Goal: Task Accomplishment & Management: Manage account settings

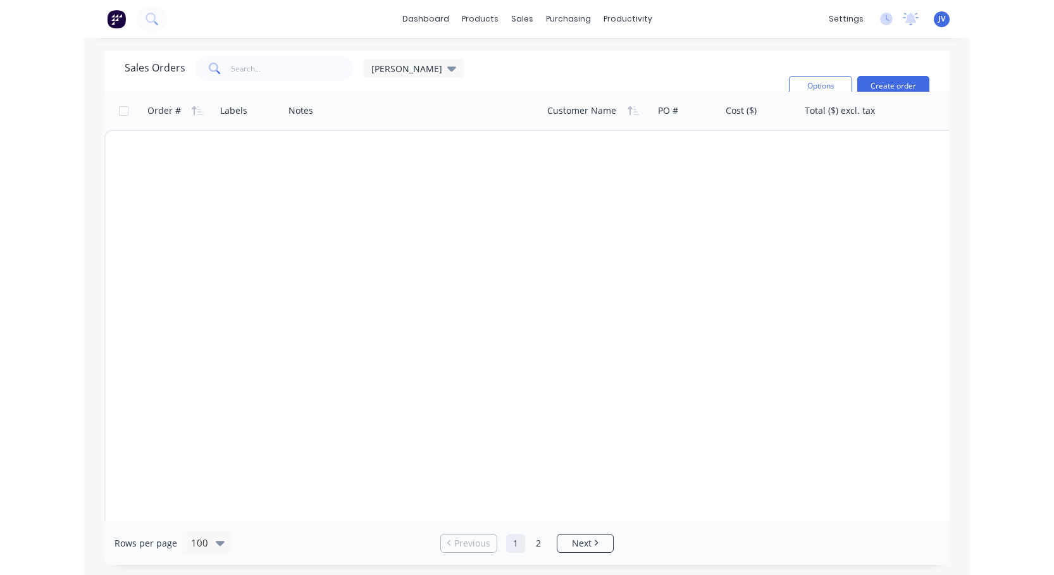
scroll to position [3182, 0]
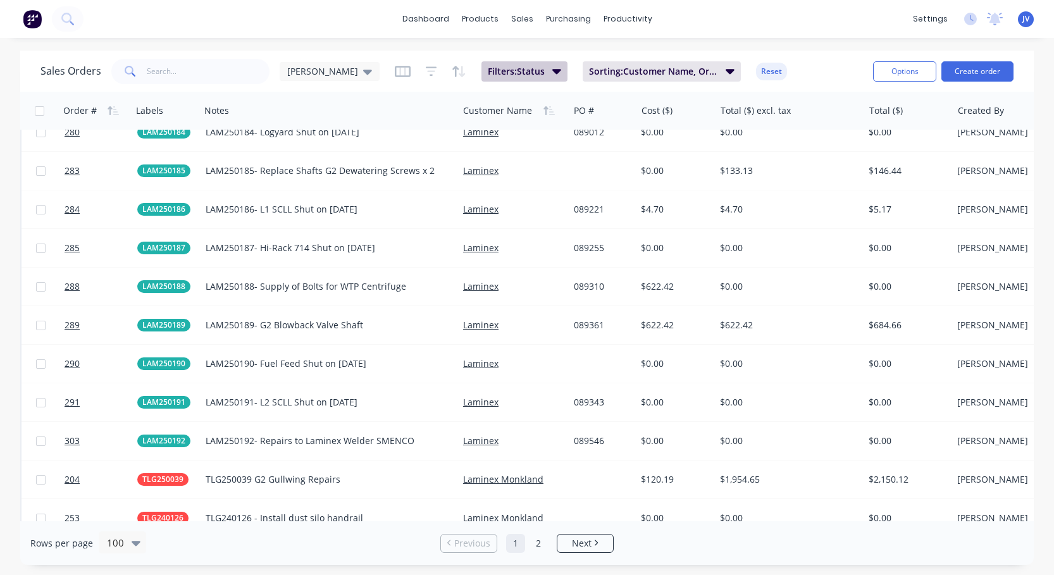
click at [552, 71] on icon "button" at bounding box center [556, 71] width 9 height 14
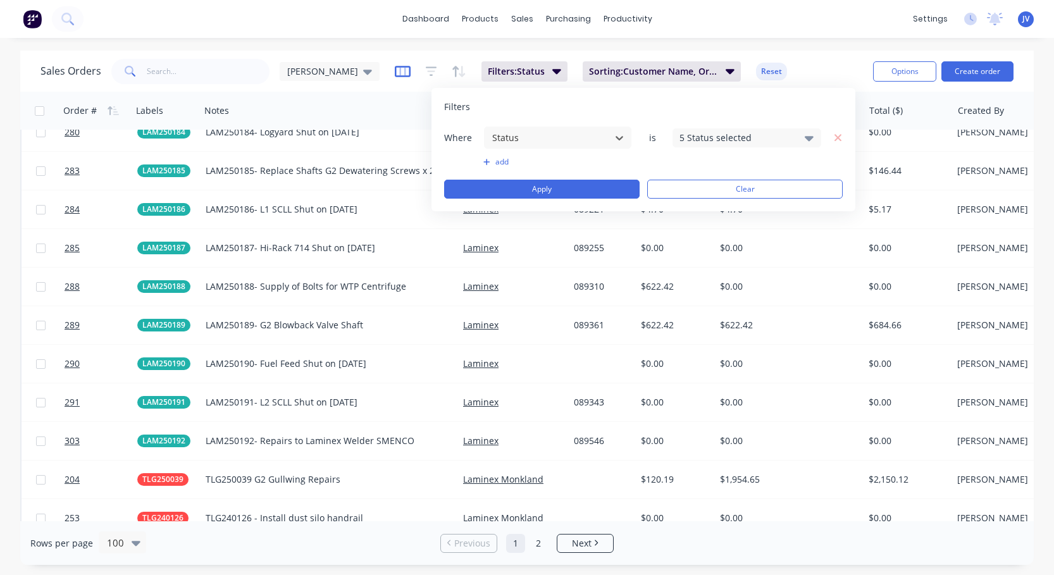
click at [395, 66] on icon "button" at bounding box center [403, 71] width 16 height 11
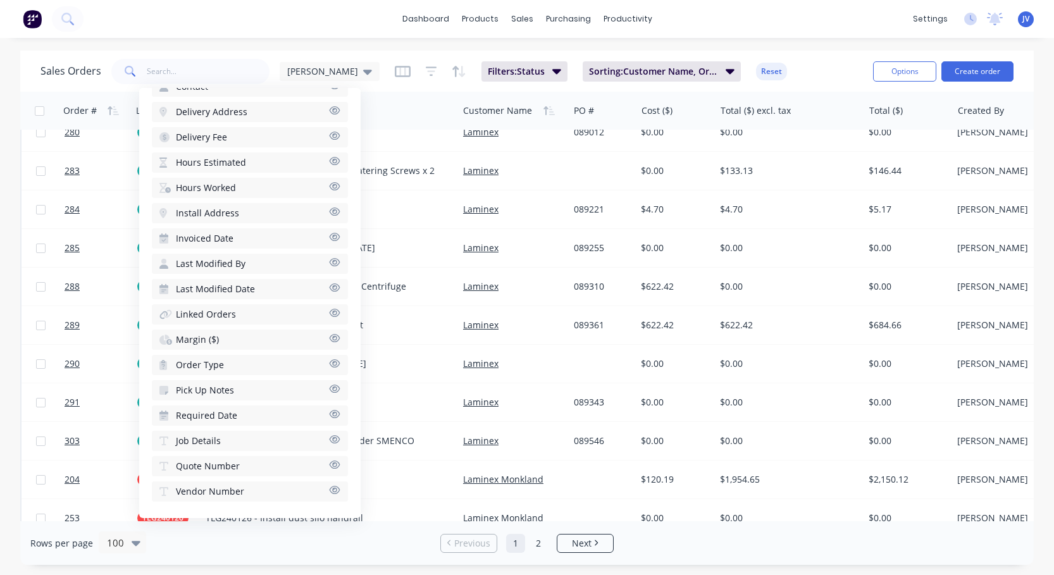
scroll to position [492, 0]
click at [329, 438] on icon "button" at bounding box center [334, 437] width 11 height 9
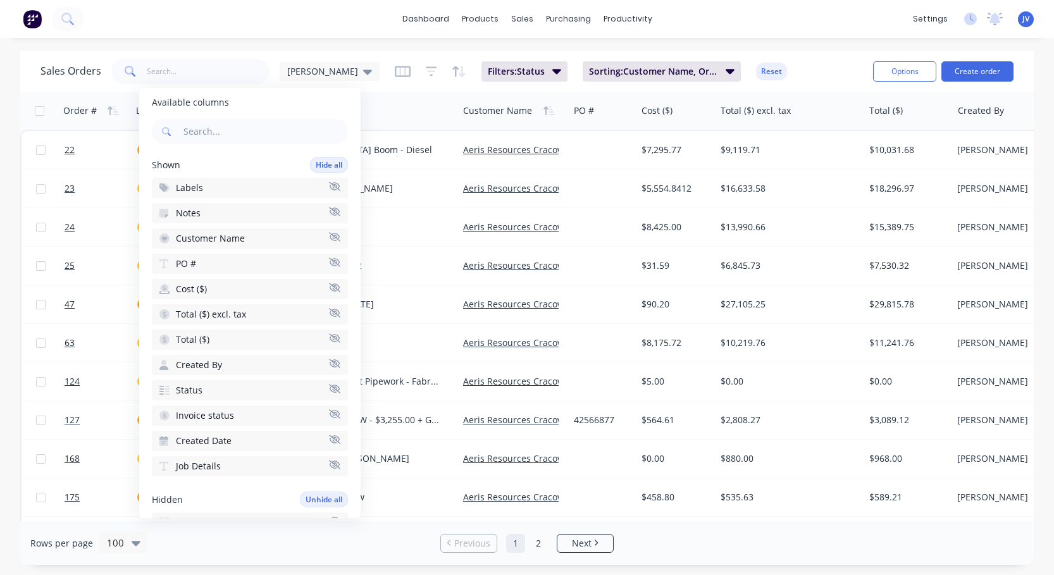
scroll to position [0, 0]
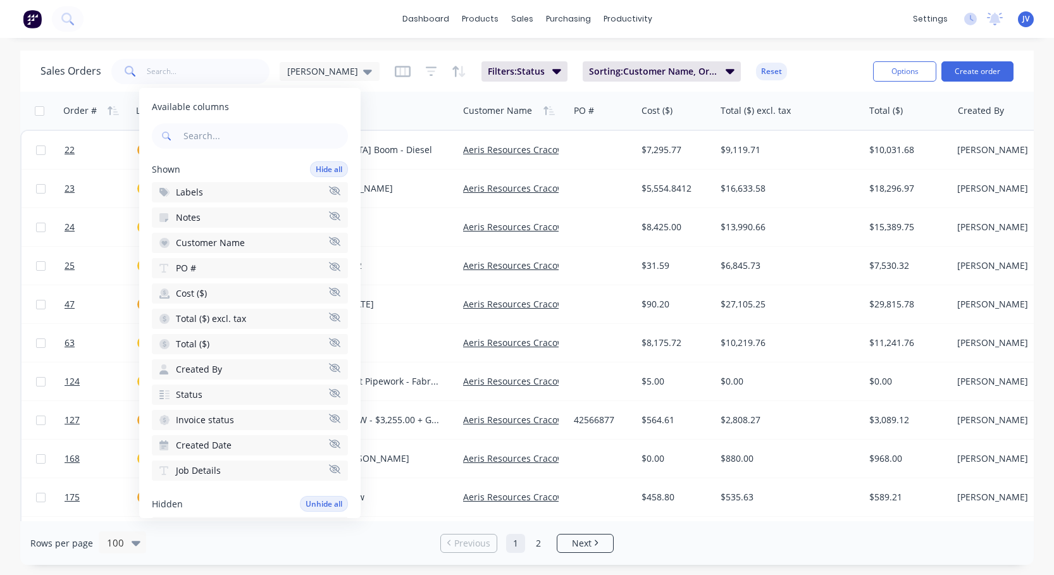
click at [329, 218] on icon "button" at bounding box center [334, 215] width 11 height 9
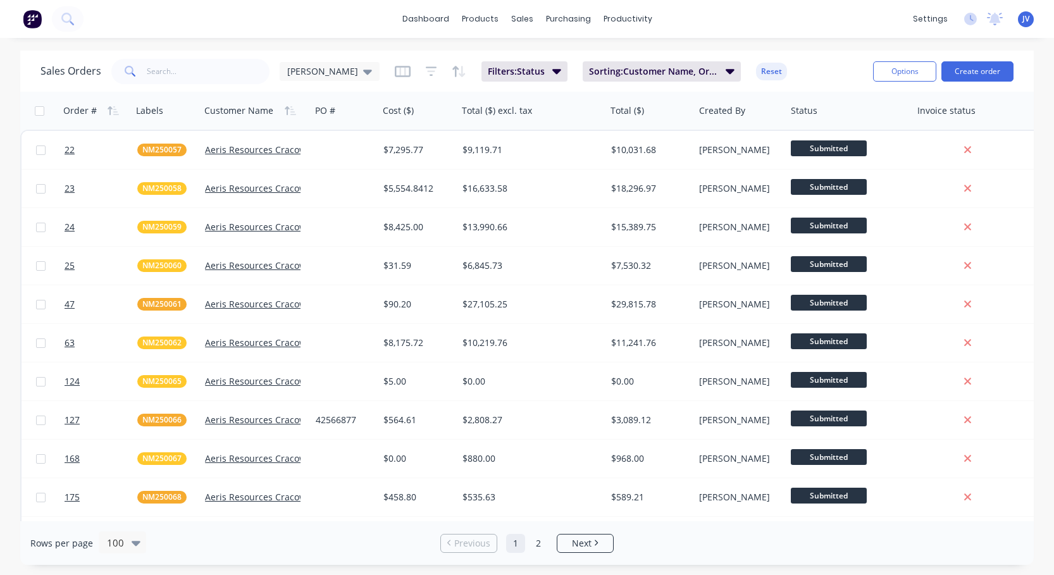
click at [277, 87] on div "Sales Orders [PERSON_NAME]: Status Sorting: Customer Name, Order # Reset Option…" at bounding box center [526, 71] width 1013 height 41
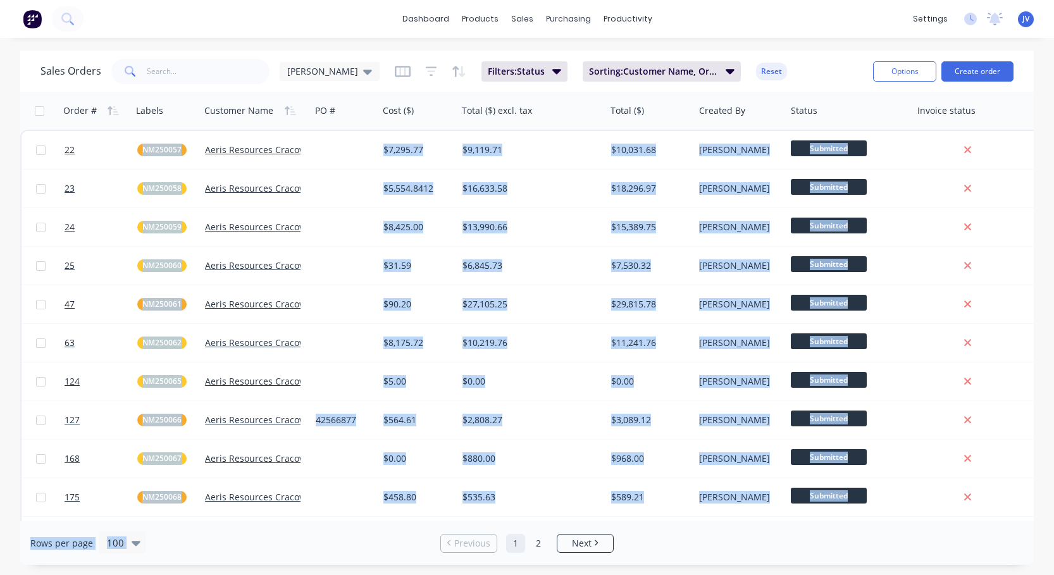
scroll to position [245, 0]
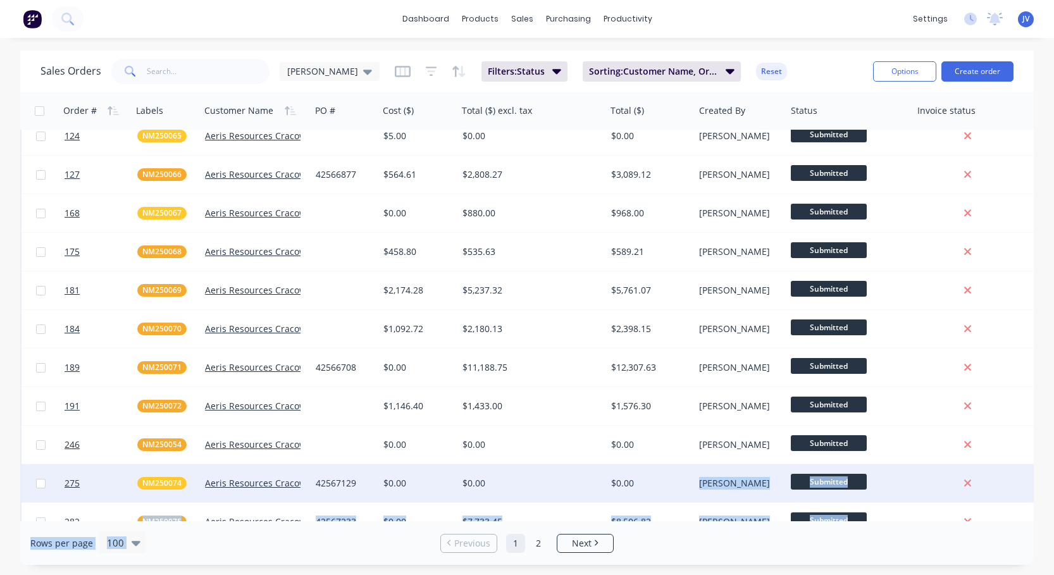
drag, startPoint x: 412, startPoint y: 521, endPoint x: 674, endPoint y: 488, distance: 263.9
click at [674, 488] on div "Sales Orders [PERSON_NAME]: Status Sorting: Customer Name, Order # Reset Option…" at bounding box center [526, 308] width 1013 height 514
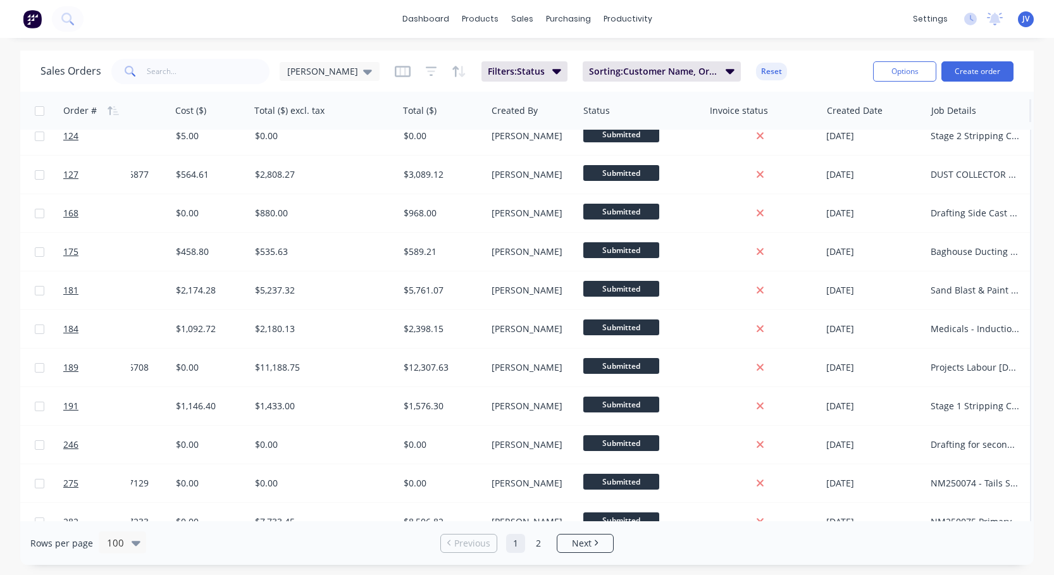
scroll to position [245, 207]
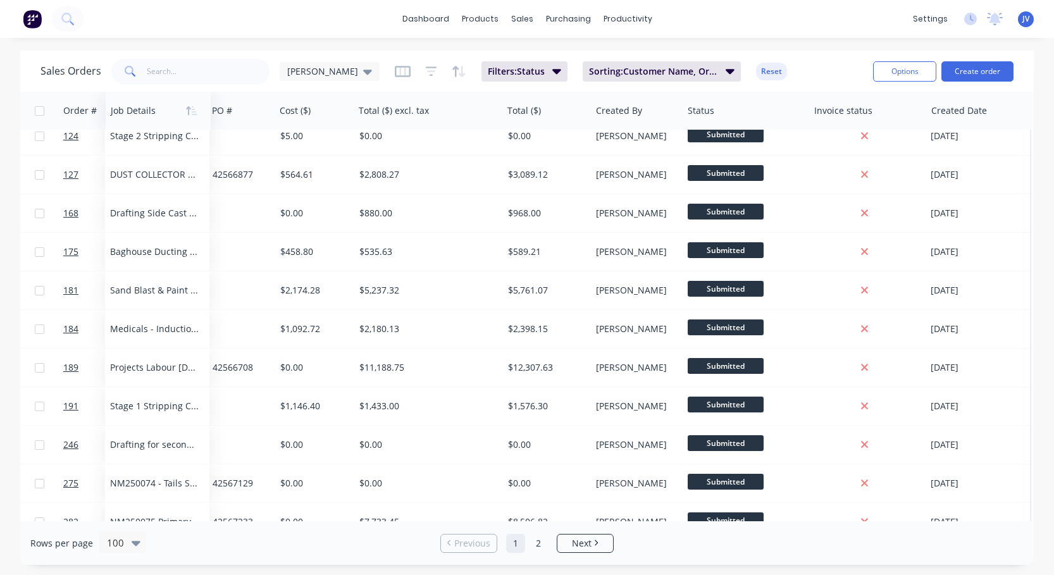
drag, startPoint x: 964, startPoint y: 116, endPoint x: 145, endPoint y: 113, distance: 819.2
click at [145, 113] on div at bounding box center [156, 110] width 90 height 25
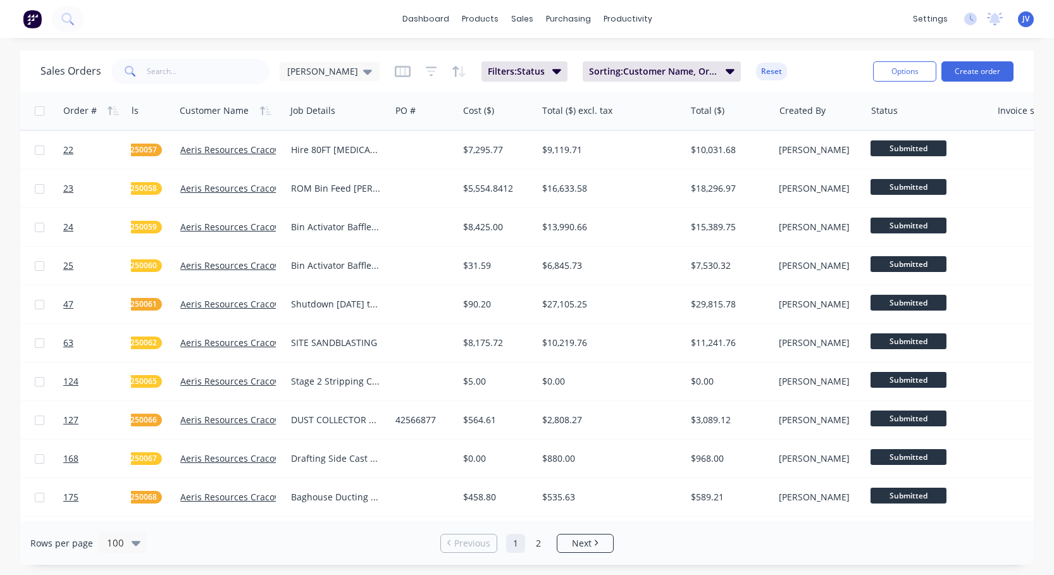
scroll to position [0, 0]
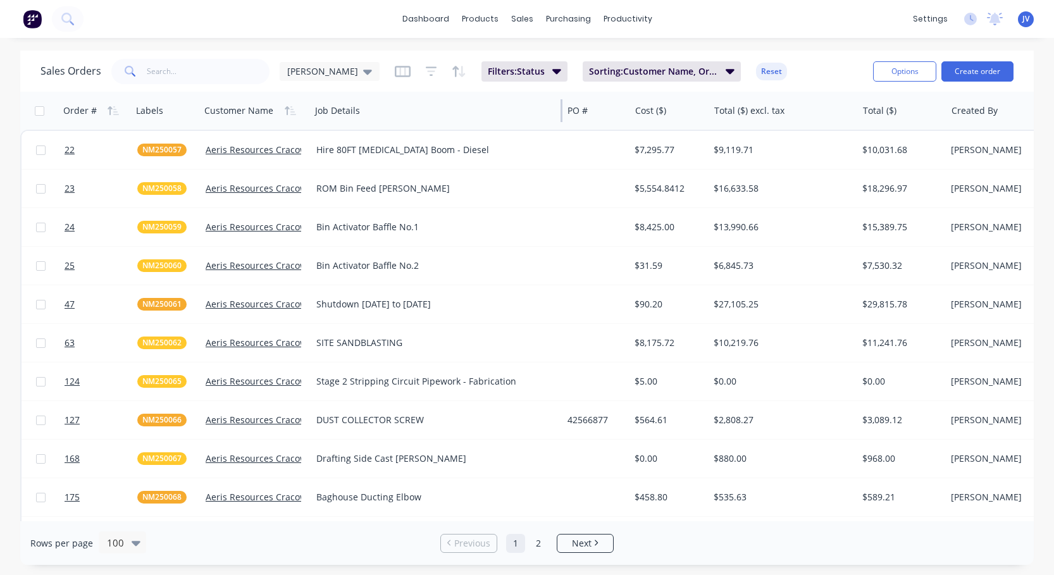
drag, startPoint x: 413, startPoint y: 113, endPoint x: 560, endPoint y: 128, distance: 148.2
click at [560, 128] on div "Job Details" at bounding box center [436, 111] width 252 height 38
click at [311, 73] on div "[PERSON_NAME]" at bounding box center [329, 71] width 85 height 11
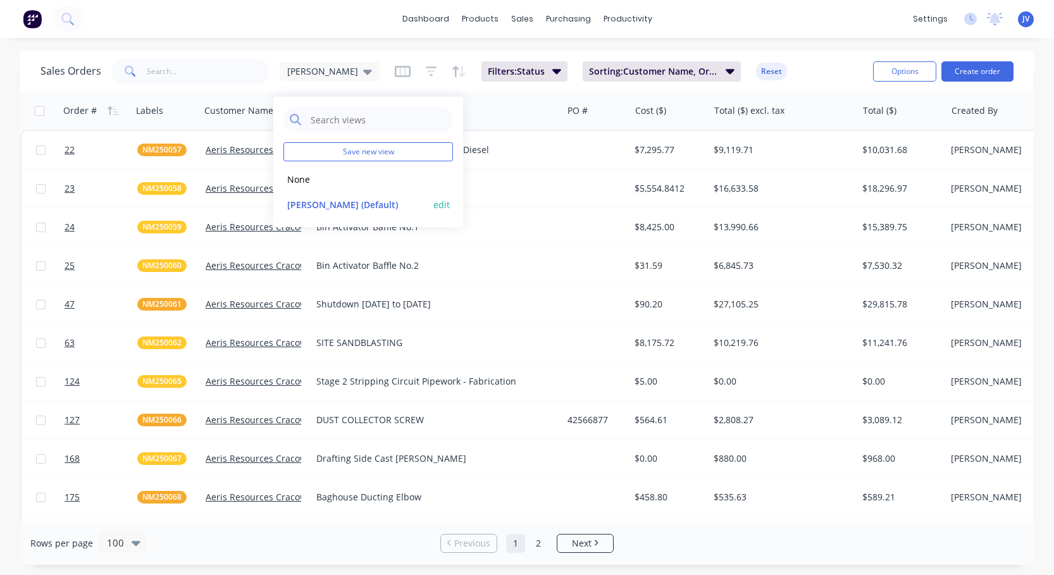
click at [440, 204] on button "edit" at bounding box center [441, 204] width 16 height 13
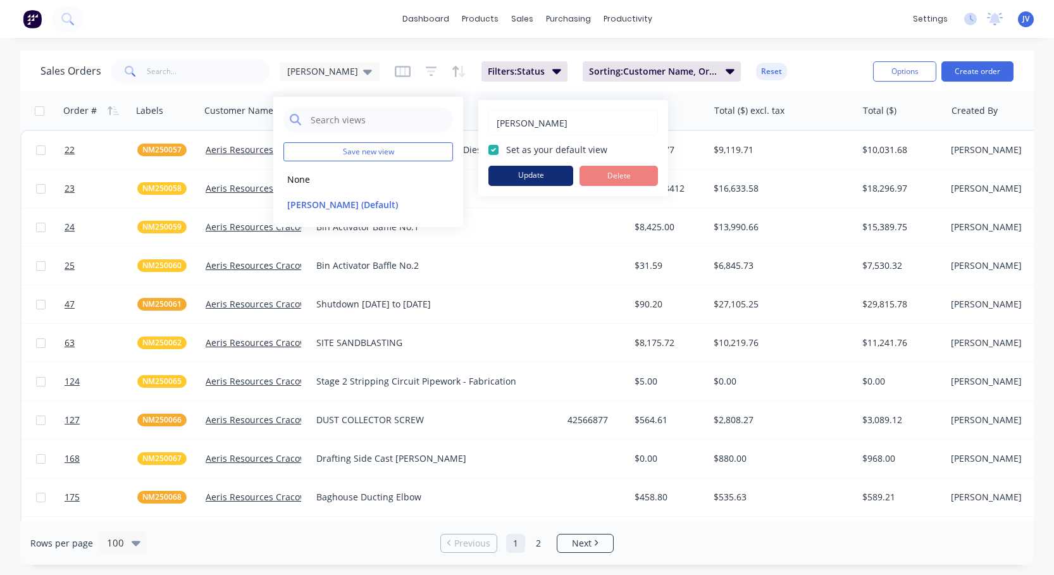
click at [534, 176] on button "Update" at bounding box center [530, 176] width 85 height 20
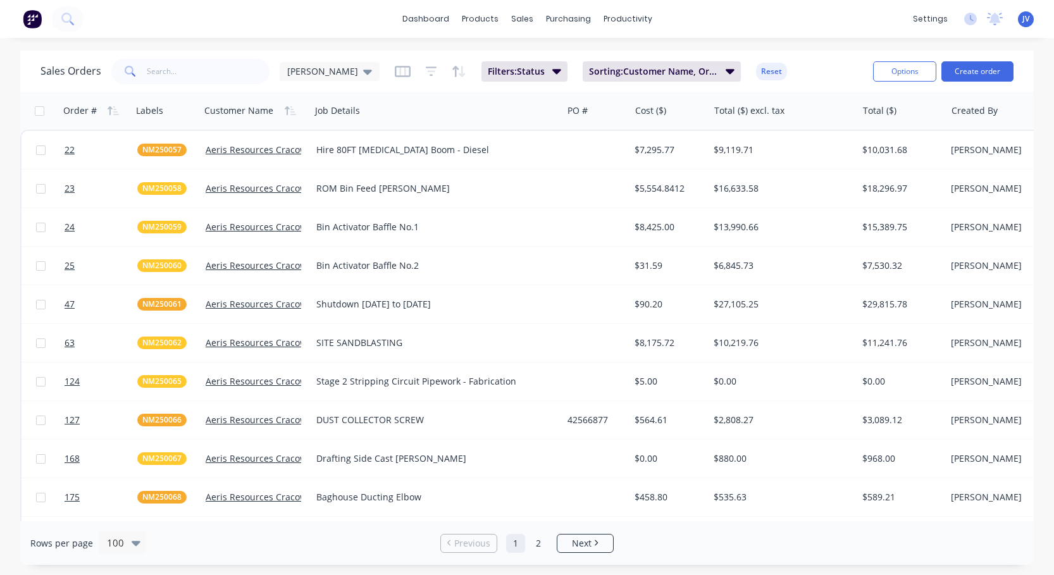
click at [419, 46] on div "dashboard products sales purchasing productivity dashboard products Product Cat…" at bounding box center [527, 287] width 1054 height 575
